Goal: Transaction & Acquisition: Purchase product/service

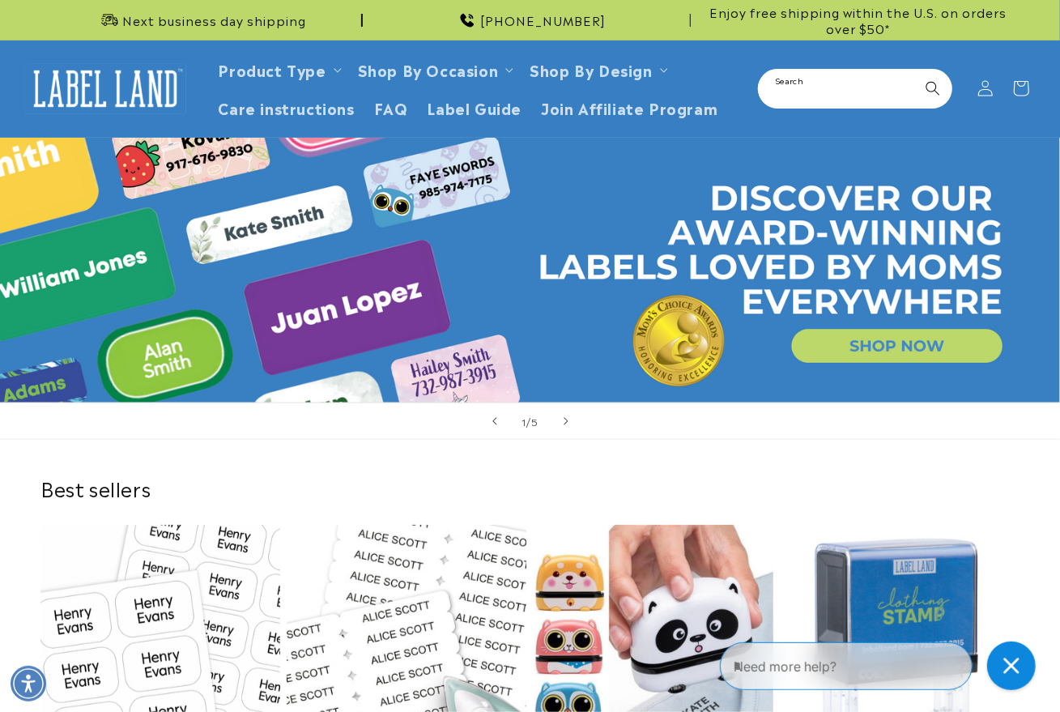
click at [820, 102] on input "Search" at bounding box center [854, 88] width 191 height 36
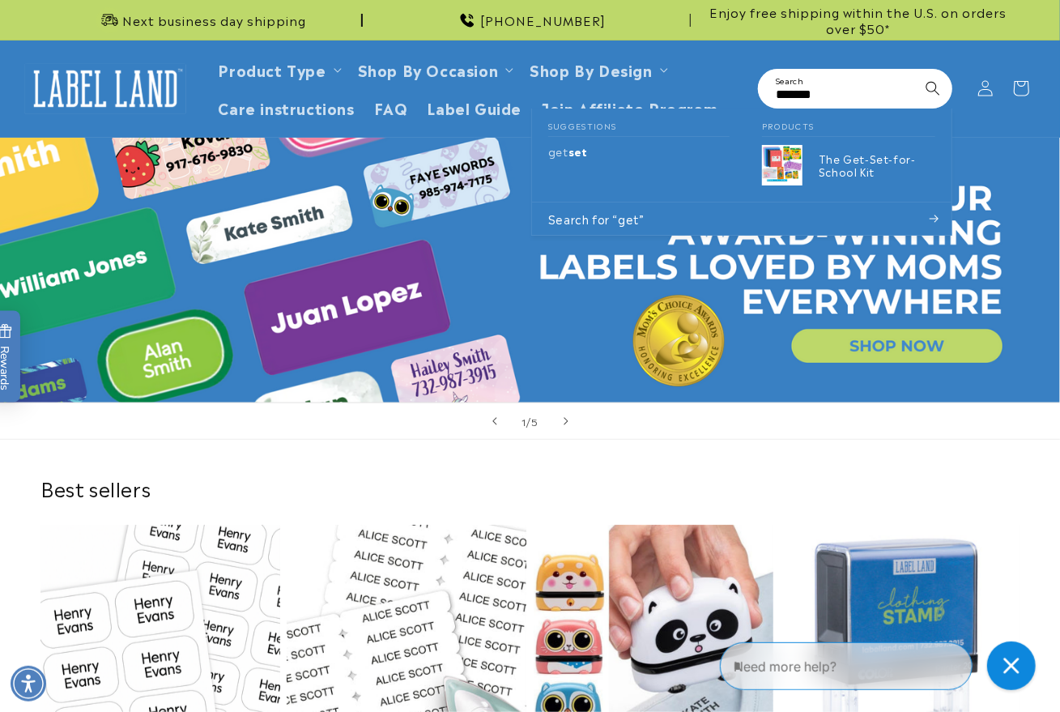
type input "*******"
click at [915, 70] on button "Search" at bounding box center [933, 88] width 36 height 36
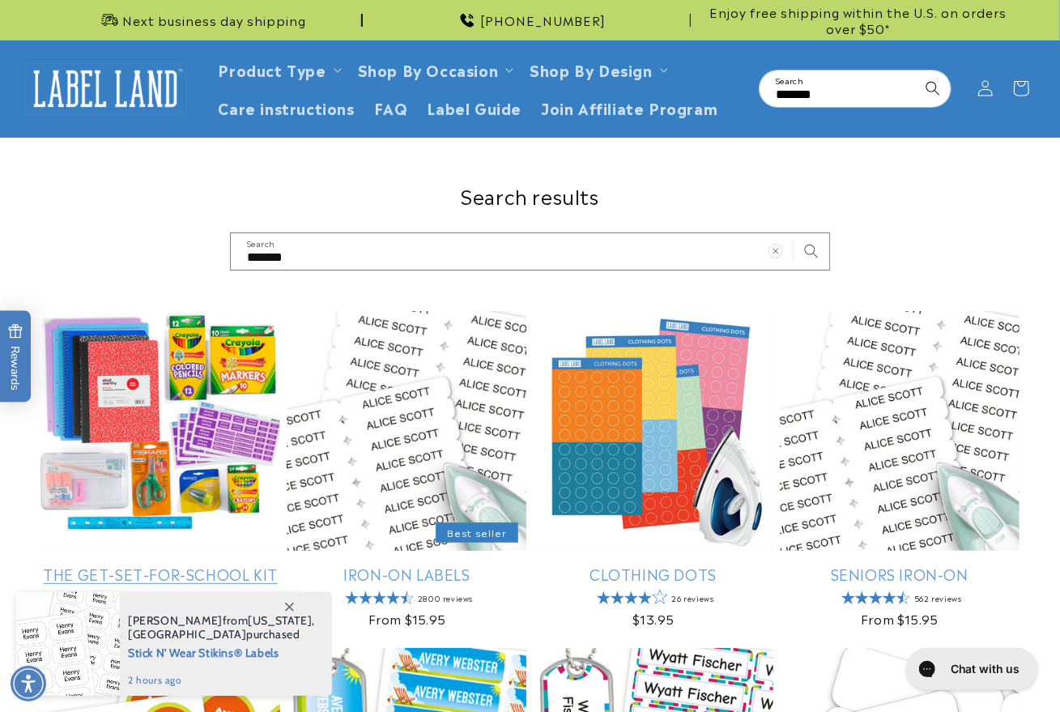
click at [191, 564] on link "The Get-Set-for-School Kit" at bounding box center [160, 573] width 240 height 19
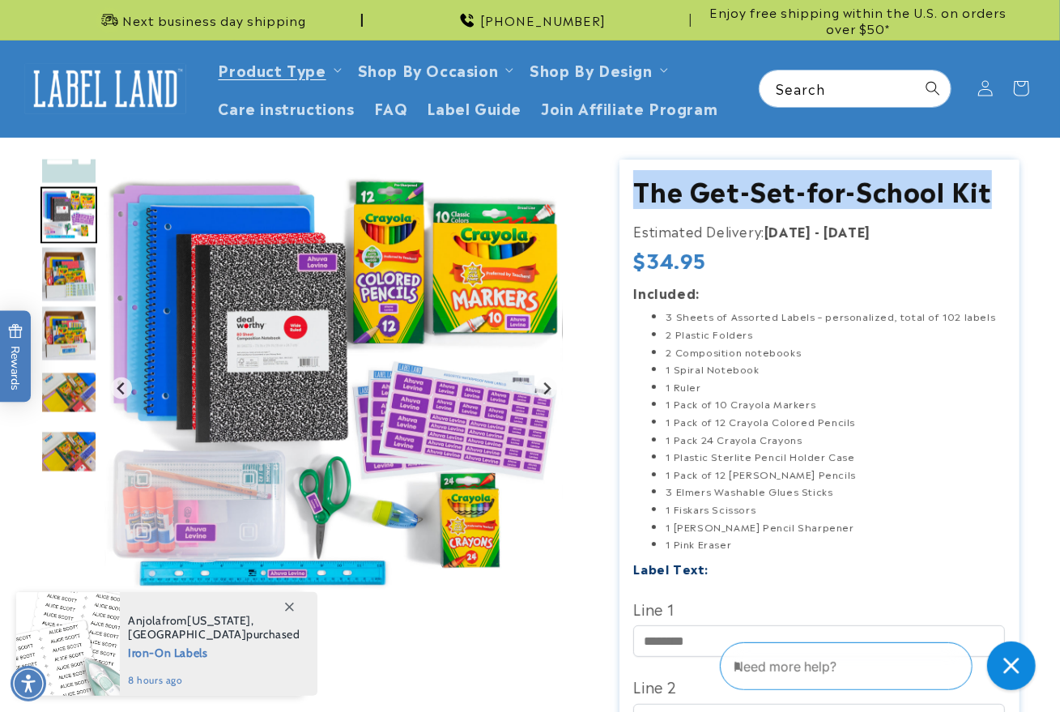
drag, startPoint x: 997, startPoint y: 193, endPoint x: 635, endPoint y: 204, distance: 362.9
click at [635, 204] on h1 "The Get-Set-for-School Kit" at bounding box center [819, 190] width 372 height 34
copy h1 "The Get-Set-for-School Kit"
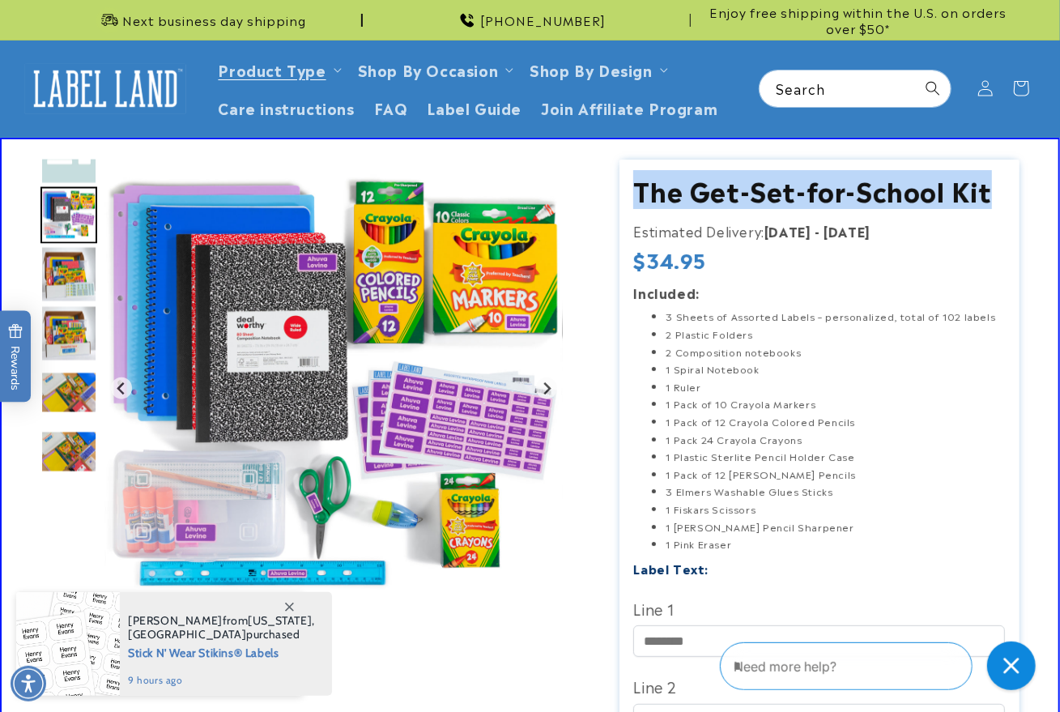
drag, startPoint x: 715, startPoint y: 260, endPoint x: 638, endPoint y: 264, distance: 77.0
click at [638, 264] on div "Regular price $34.95 Regular price Sale price $34.95 Unit price / per Sale Sold…" at bounding box center [819, 262] width 372 height 30
copy span "$34.95"
